Goal: Task Accomplishment & Management: Complete application form

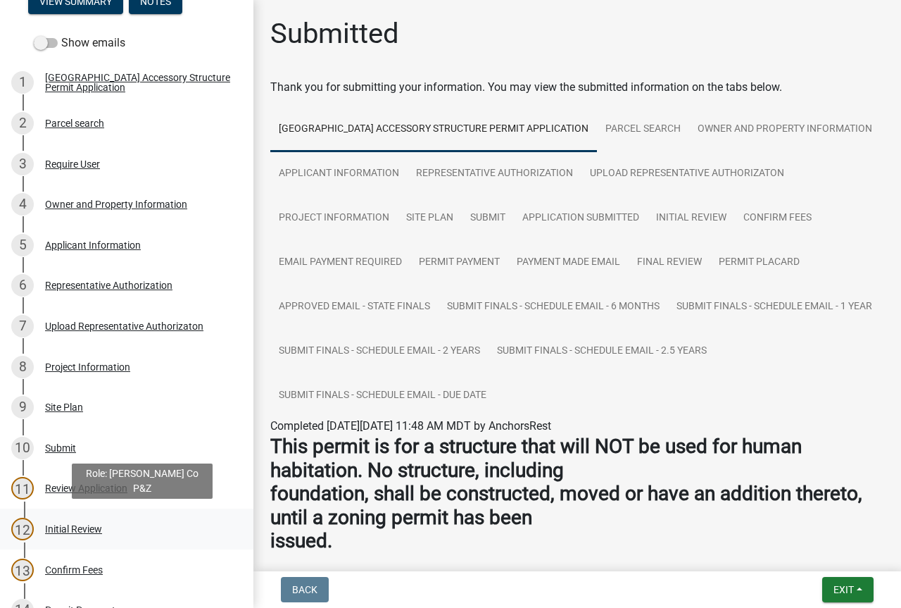
scroll to position [211, 0]
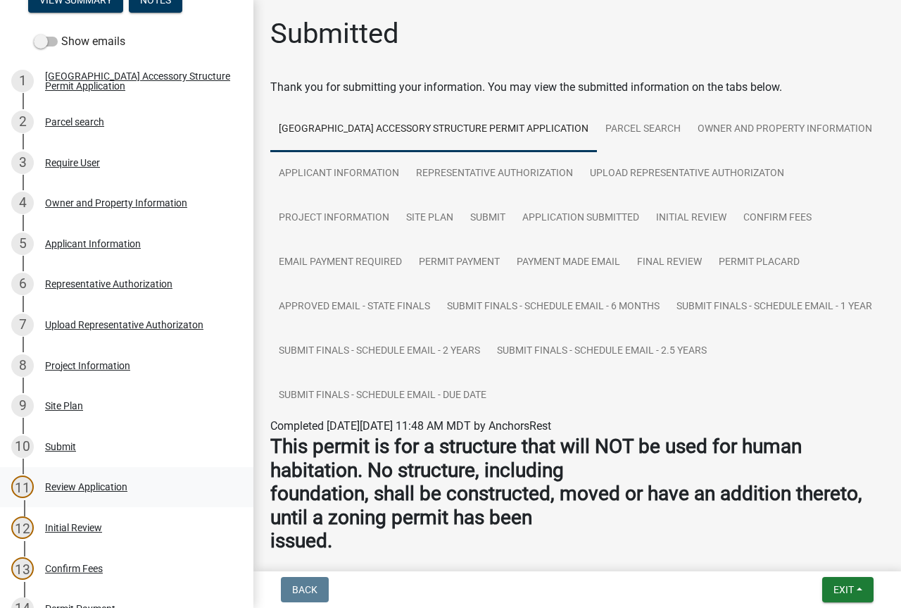
click at [94, 484] on div "Review Application" at bounding box center [86, 487] width 82 height 10
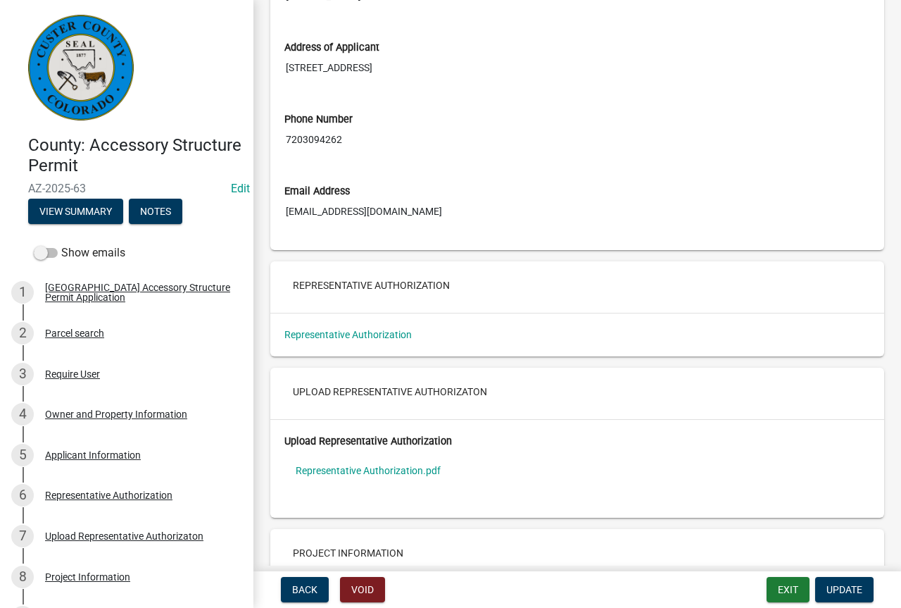
scroll to position [2394, 0]
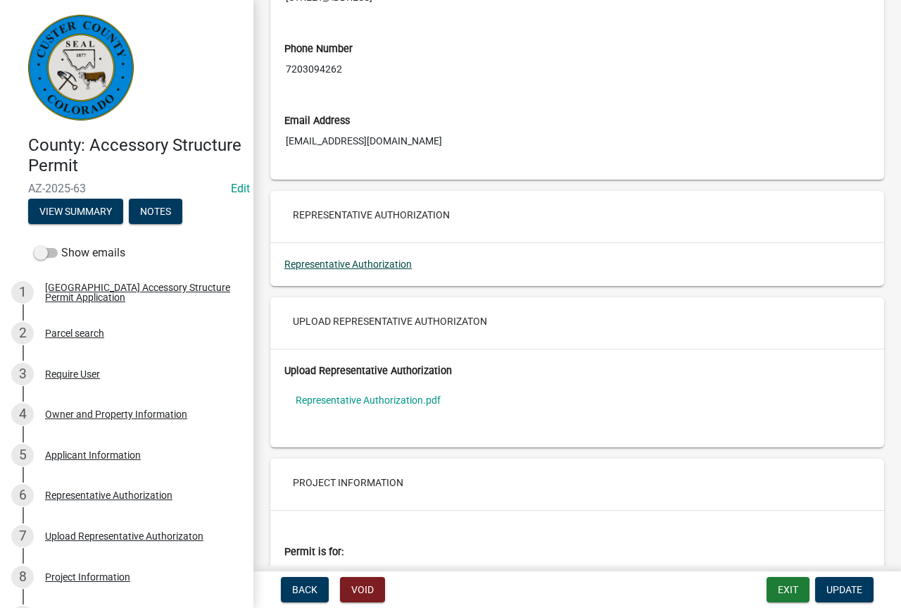
click at [377, 264] on link "Representative Authorization" at bounding box center [347, 263] width 127 height 11
click at [417, 402] on link "Representative Authorization.pdf" at bounding box center [577, 400] width 586 height 32
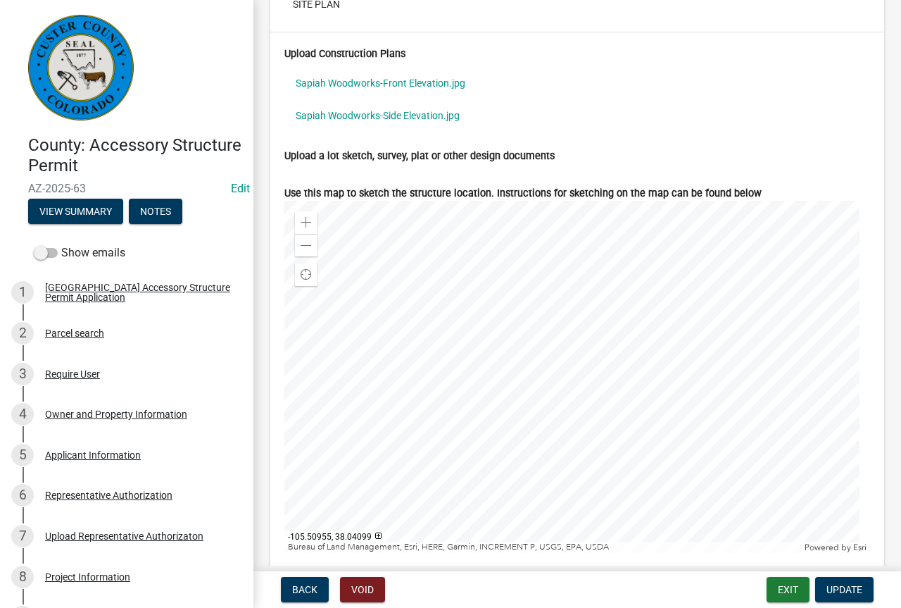
scroll to position [4998, 0]
click at [310, 245] on span at bounding box center [306, 244] width 11 height 11
click at [309, 245] on span at bounding box center [306, 244] width 11 height 11
click at [305, 246] on span at bounding box center [306, 244] width 11 height 11
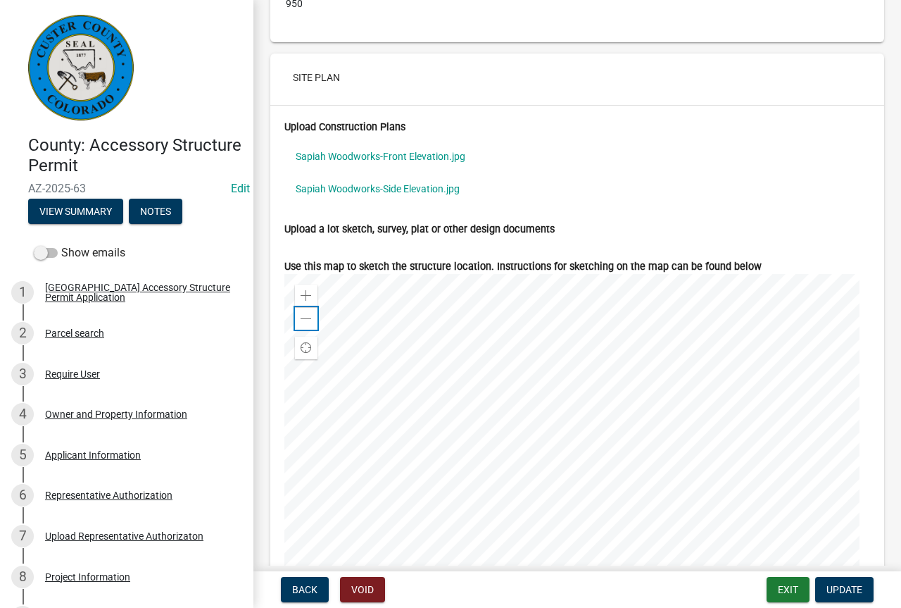
scroll to position [4928, 0]
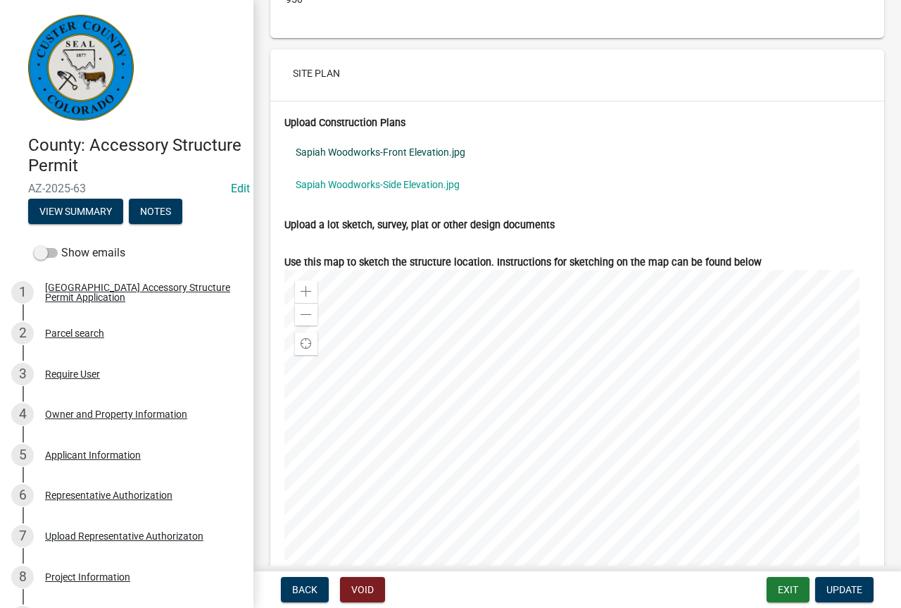
click at [438, 153] on link "Sapiah Woodworks-Front Elevation.jpg" at bounding box center [577, 152] width 586 height 32
click at [424, 182] on link "Sapiah Woodworks-Side Elevation.jpg" at bounding box center [577, 184] width 586 height 32
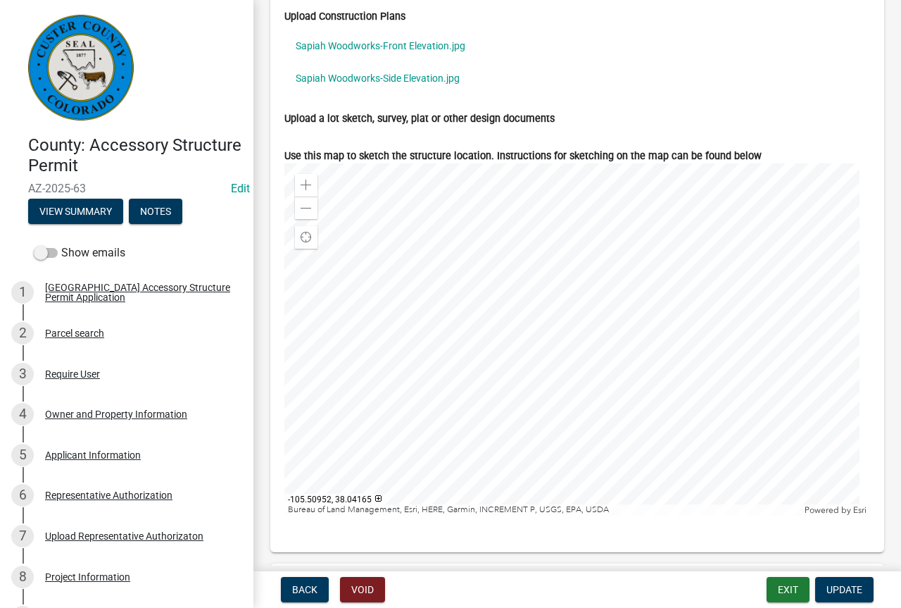
scroll to position [5069, 0]
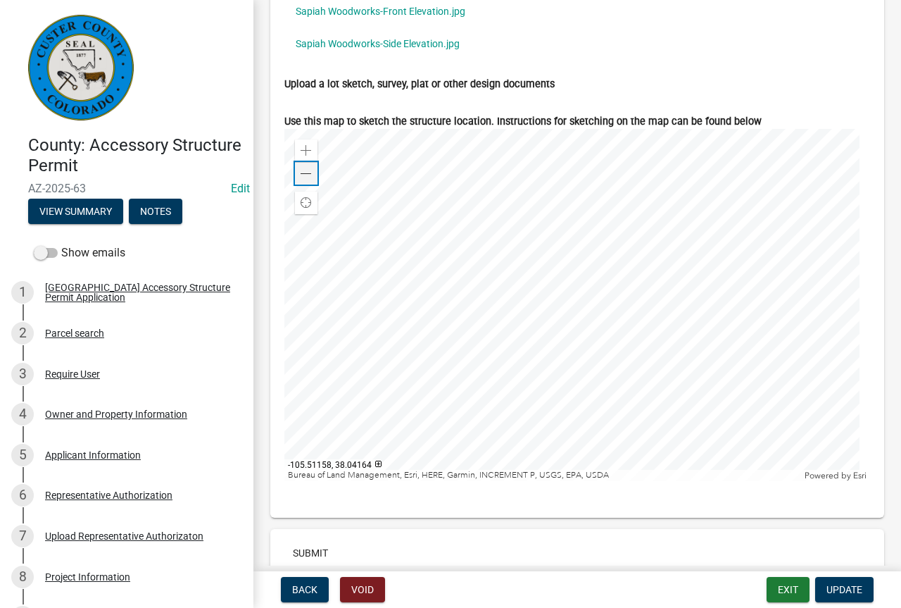
click at [312, 170] on div "Zoom out" at bounding box center [306, 173] width 23 height 23
click at [309, 149] on span at bounding box center [306, 150] width 11 height 11
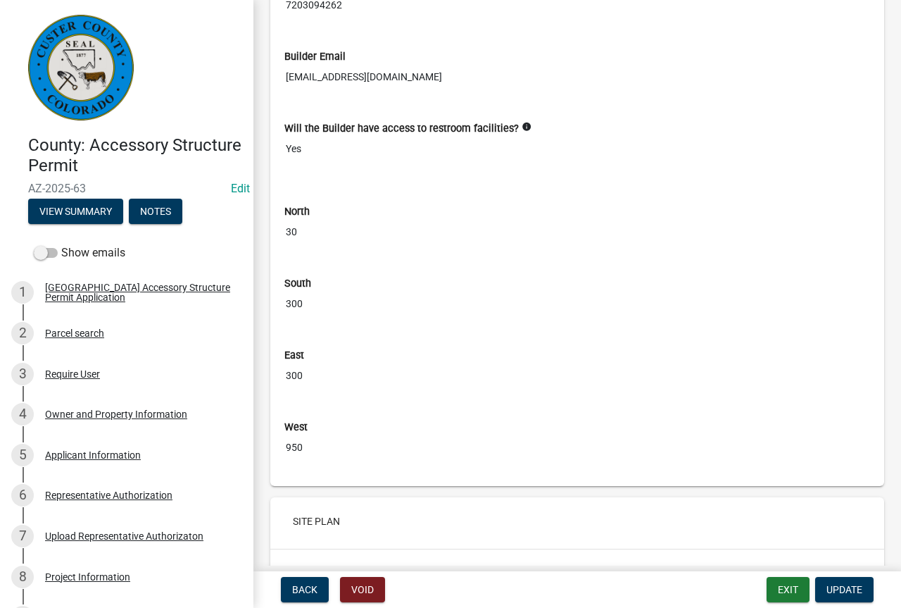
scroll to position [4423, 0]
